Goal: Task Accomplishment & Management: Manage account settings

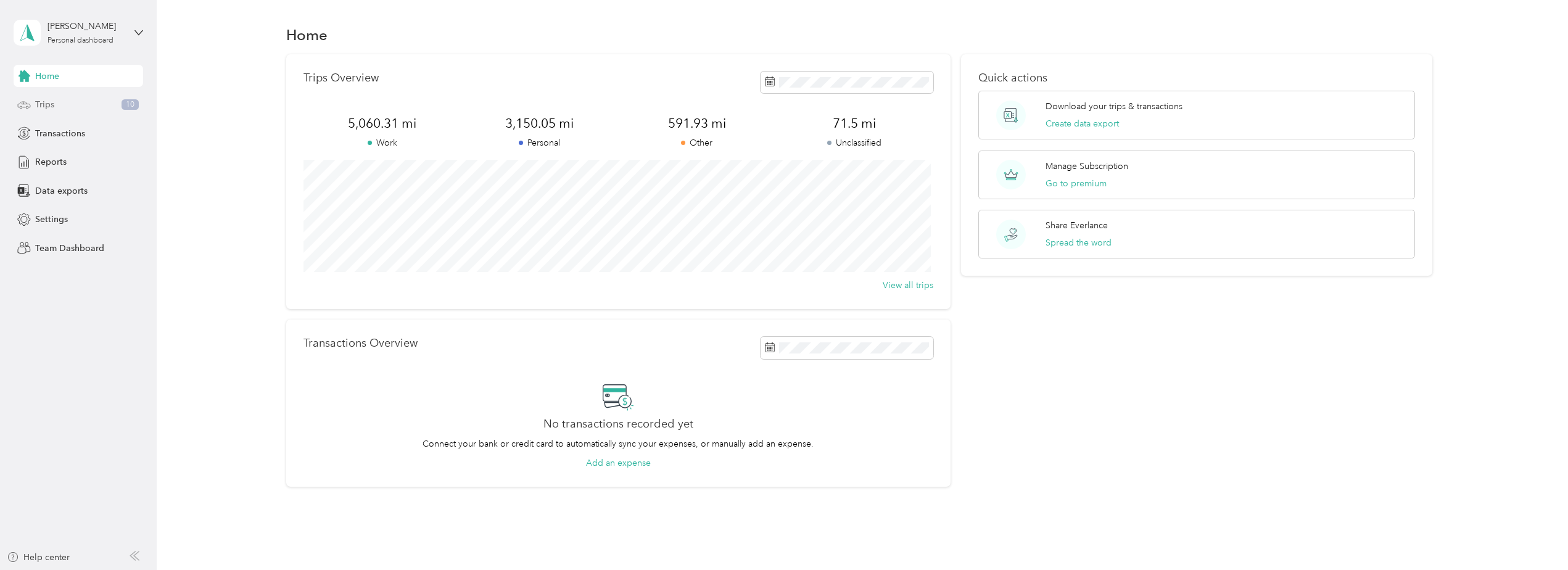
click at [47, 103] on span "Trips" at bounding box center [44, 104] width 19 height 13
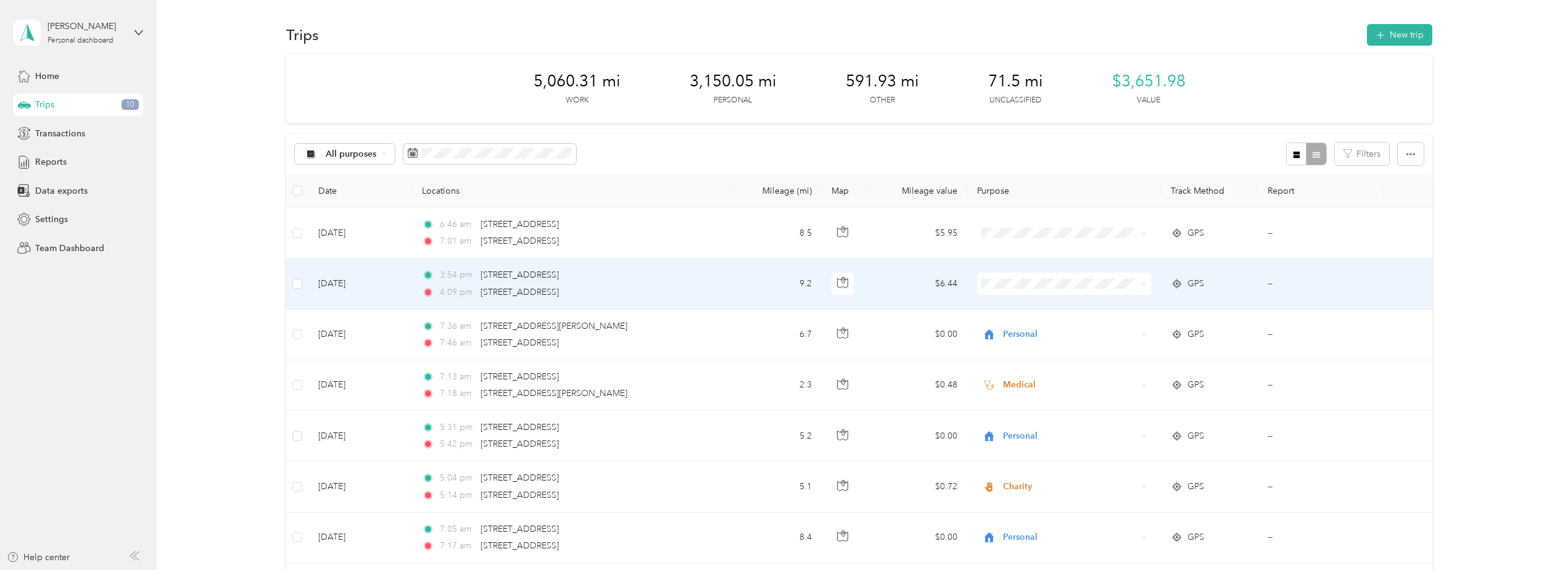
click at [357, 285] on td "[DATE]" at bounding box center [360, 283] width 103 height 50
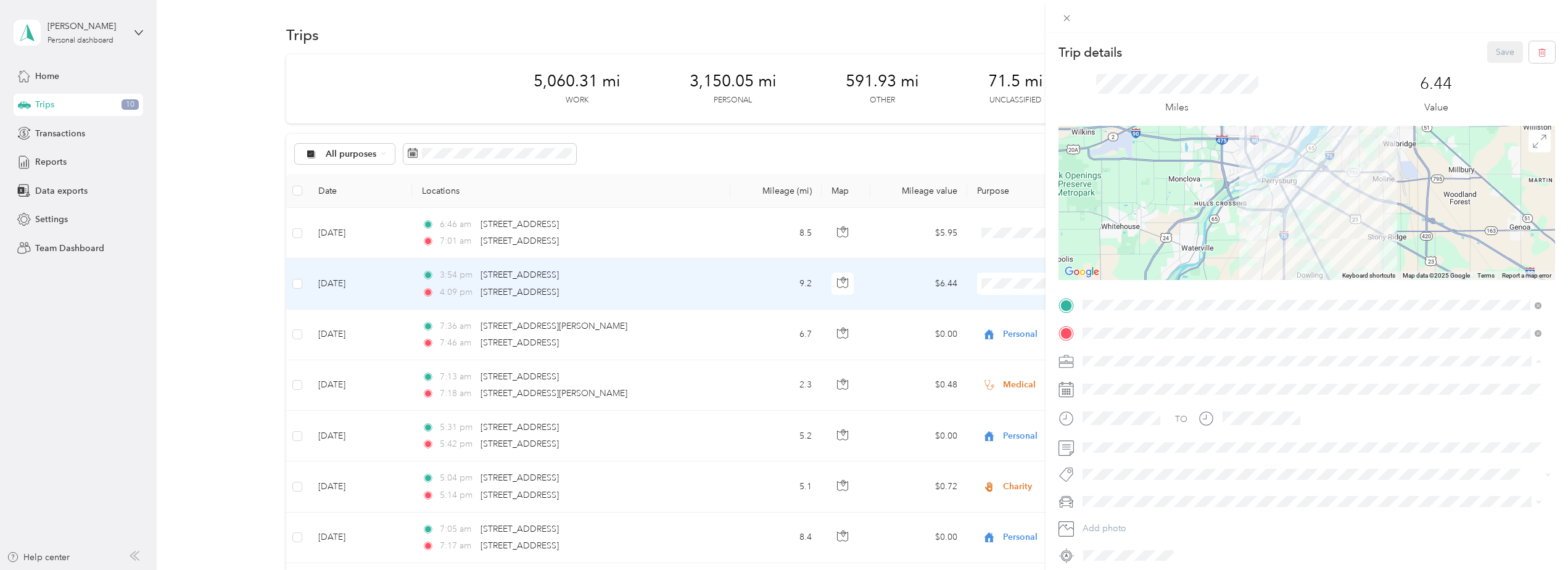
click at [1106, 404] on span "Personal" at bounding box center [1103, 403] width 33 height 10
click at [1495, 51] on button "Save" at bounding box center [1505, 52] width 36 height 22
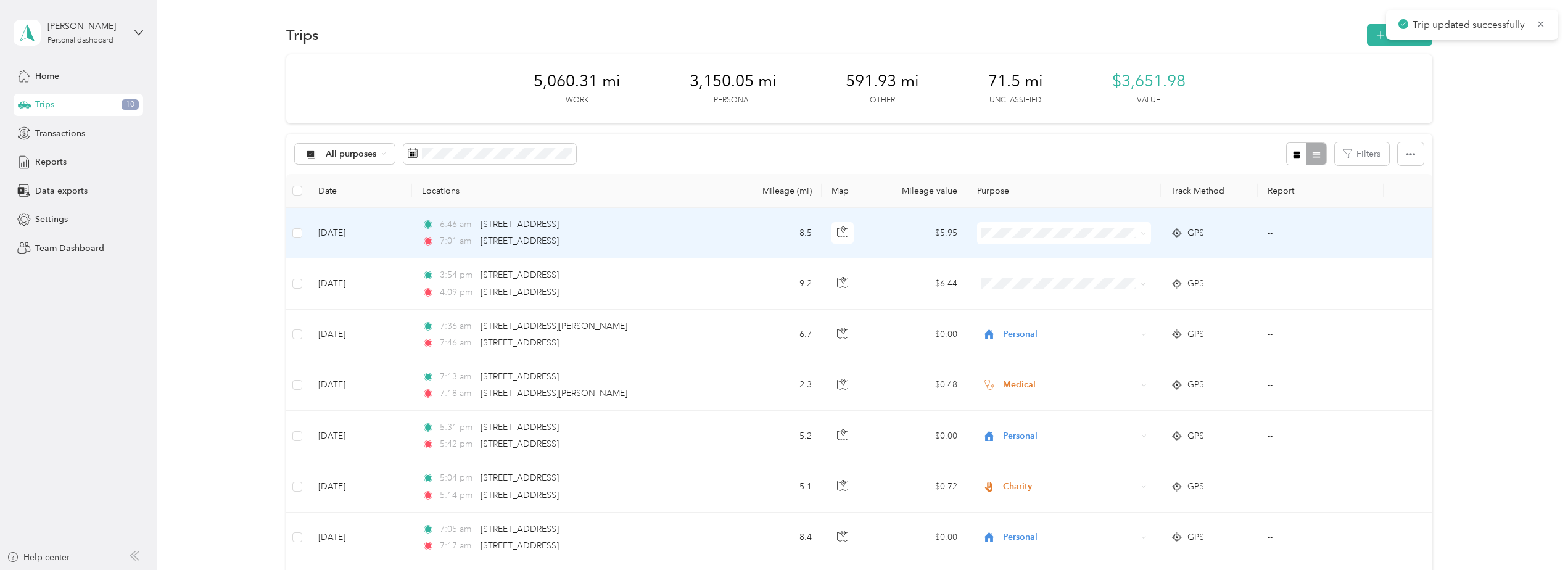
click at [344, 231] on td "[DATE]" at bounding box center [360, 232] width 103 height 50
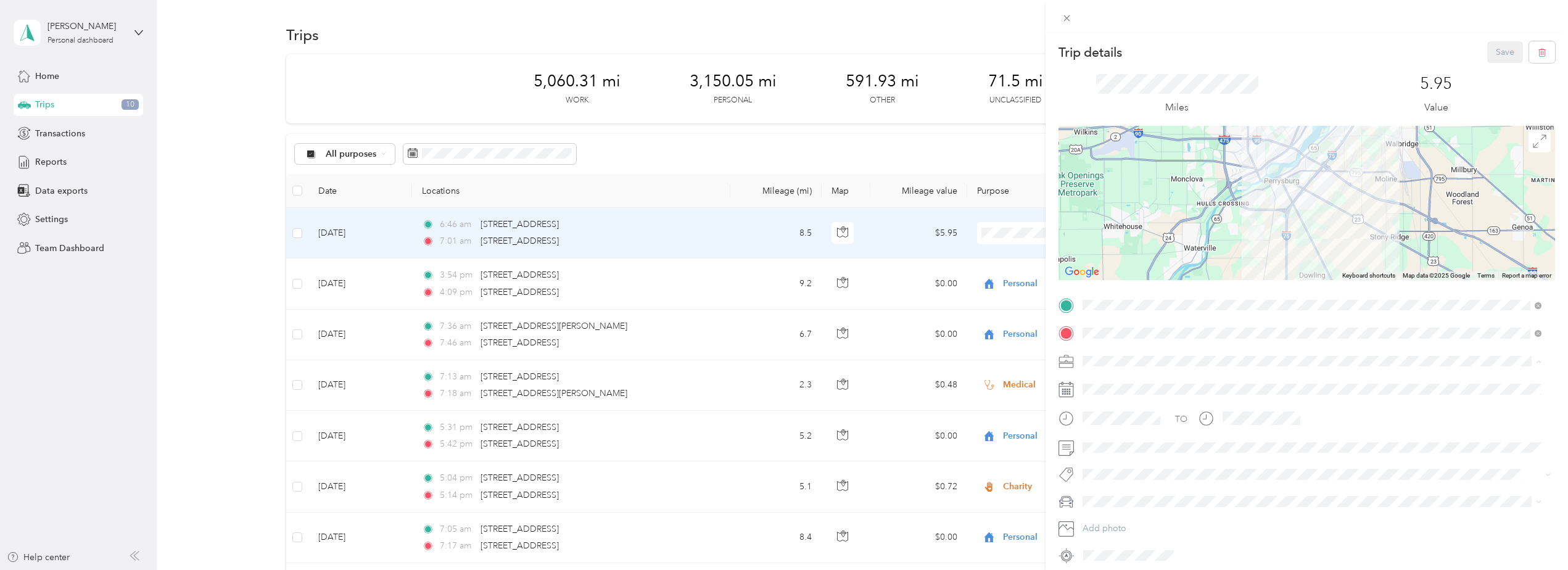
click at [1104, 405] on div "Personal" at bounding box center [1312, 404] width 450 height 13
click at [1491, 50] on button "Save" at bounding box center [1505, 52] width 36 height 22
